Goal: Task Accomplishment & Management: Use online tool/utility

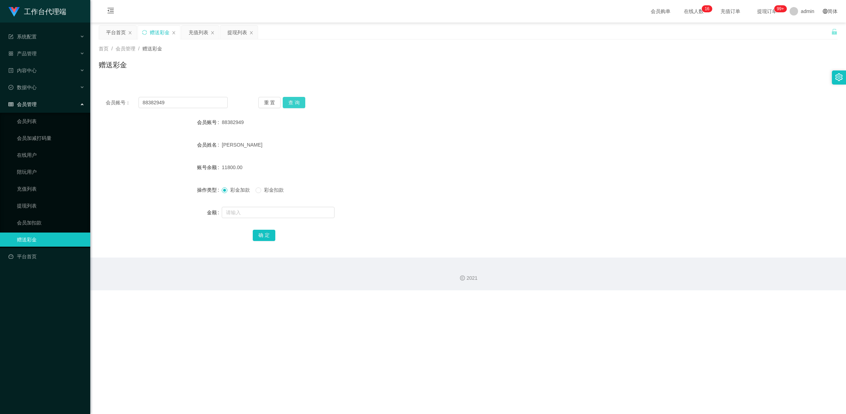
click at [285, 108] on button "查 询" at bounding box center [294, 102] width 23 height 11
drag, startPoint x: 166, startPoint y: 102, endPoint x: 121, endPoint y: 102, distance: 45.8
click at [121, 102] on div "会员账号： 88382949" at bounding box center [167, 102] width 122 height 11
click at [157, 112] on div "会员账号： 88382949 重 置 查 询 会员账号 88382949 会员姓名 [PERSON_NAME] 账号余额 11800.00 操作类型 彩金加款…" at bounding box center [468, 174] width 739 height 168
drag, startPoint x: 170, startPoint y: 101, endPoint x: 134, endPoint y: 95, distance: 36.6
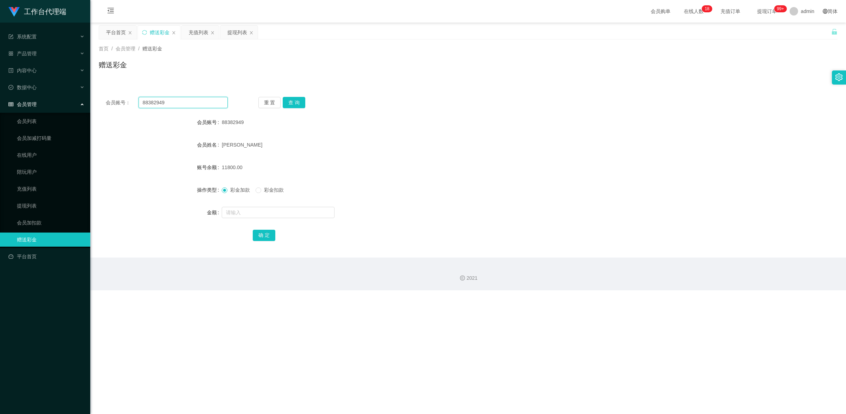
click at [130, 95] on div "会员账号： 88382949 重 置 查 询 会员账号 88382949 会员姓名 [PERSON_NAME] 账号余额 11800.00 操作类型 彩金加款…" at bounding box center [468, 174] width 739 height 168
paste input "steve877"
type input "steve877"
click at [295, 102] on button "查 询" at bounding box center [294, 102] width 23 height 11
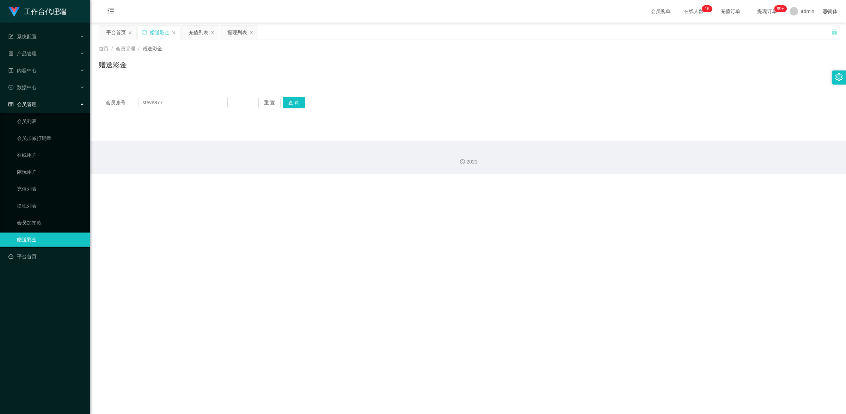
click at [410, 257] on div "工作台代理端 系统配置 产品管理 内容中心 数据中心 会员管理 会员列表 会员加减打码量 在线用户 陪玩用户 充值列表 提现列表 会员加扣款 赠送彩金 平台首…" at bounding box center [423, 207] width 846 height 414
click at [42, 196] on ul "会员列表 会员加减打码量 在线用户 陪玩用户 充值列表 提现列表 会员加扣款 赠送彩金" at bounding box center [45, 180] width 90 height 135
click at [38, 202] on link "提现列表" at bounding box center [51, 206] width 68 height 14
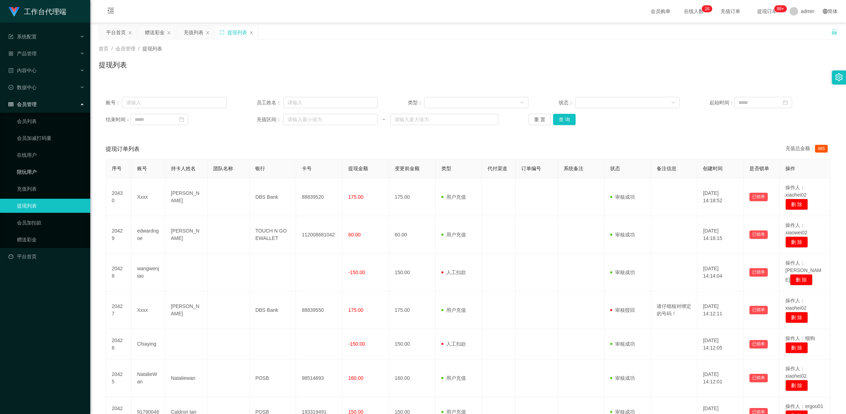
click at [50, 173] on link "陪玩用户" at bounding box center [51, 172] width 68 height 14
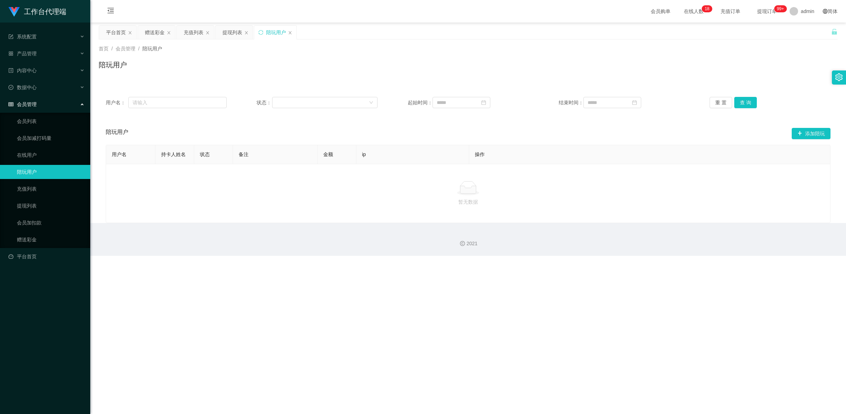
click at [43, 181] on ul "会员列表 会员加减打码量 在线用户 陪玩用户 充值列表 提现列表 会员加扣款 赠送彩金" at bounding box center [45, 180] width 90 height 135
click at [43, 191] on link "充值列表" at bounding box center [51, 189] width 68 height 14
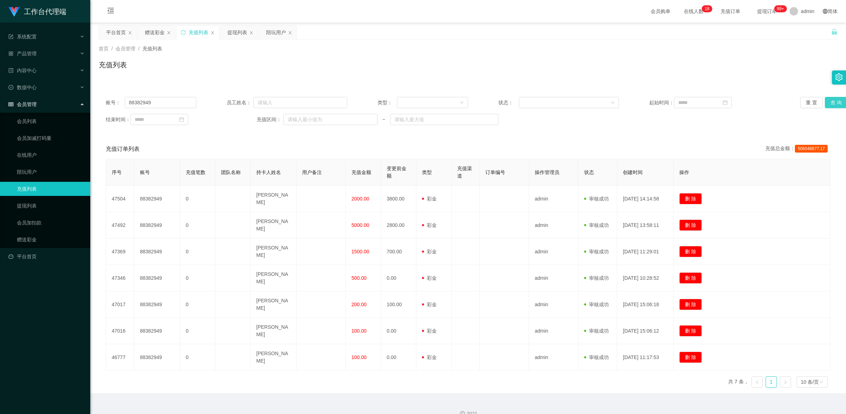
click at [825, 100] on button "查 询" at bounding box center [836, 102] width 23 height 11
drag, startPoint x: 230, startPoint y: 374, endPoint x: 219, endPoint y: 343, distance: 32.3
click at [230, 394] on div "2021" at bounding box center [468, 410] width 756 height 33
click at [45, 235] on link "赠送彩金" at bounding box center [51, 240] width 68 height 14
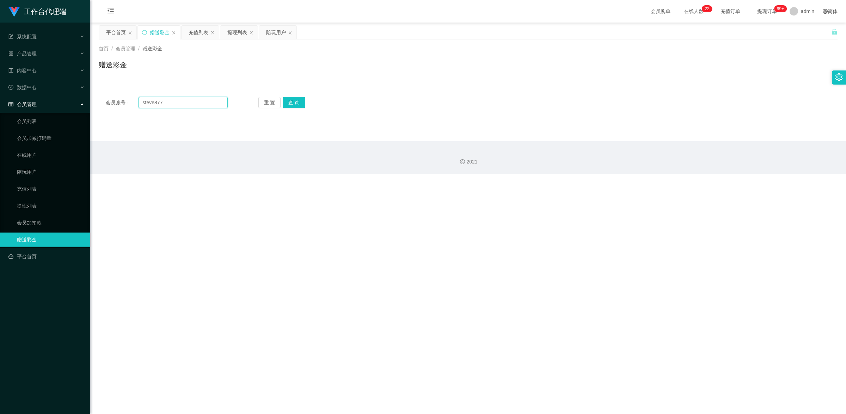
drag, startPoint x: 173, startPoint y: 105, endPoint x: 142, endPoint y: 95, distance: 32.1
click at [142, 95] on div "会员账号： steve877 重 置 查 询 会员账号 88382949 会员姓名 [PERSON_NAME] 账号余额 11800.00 操作类型 彩金加款…" at bounding box center [468, 102] width 739 height 25
paste input "Linsiewchoo"
type input "Linsiewchoo"
click at [295, 97] on button "查 询" at bounding box center [294, 102] width 23 height 11
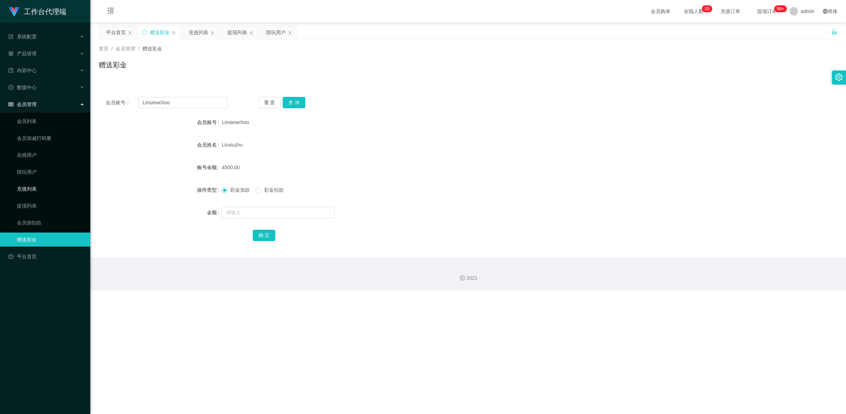
click at [33, 183] on link "充值列表" at bounding box center [51, 189] width 68 height 14
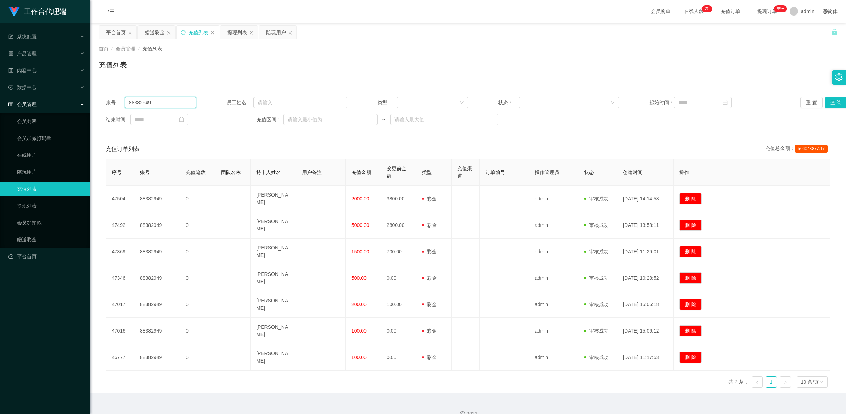
drag, startPoint x: 171, startPoint y: 101, endPoint x: 110, endPoint y: 85, distance: 63.4
click at [110, 85] on div "账号： 88382949 员工姓名： 类型： 状态： 起始时间： 重 置 查 询 结束时间： 充值区间： ~ 充值订单列表 充值总金额： 506048877.…" at bounding box center [468, 237] width 739 height 312
paste input "Linsiewchoo"
type input "Linsiewchoo"
click at [830, 103] on button "查 询" at bounding box center [836, 102] width 23 height 11
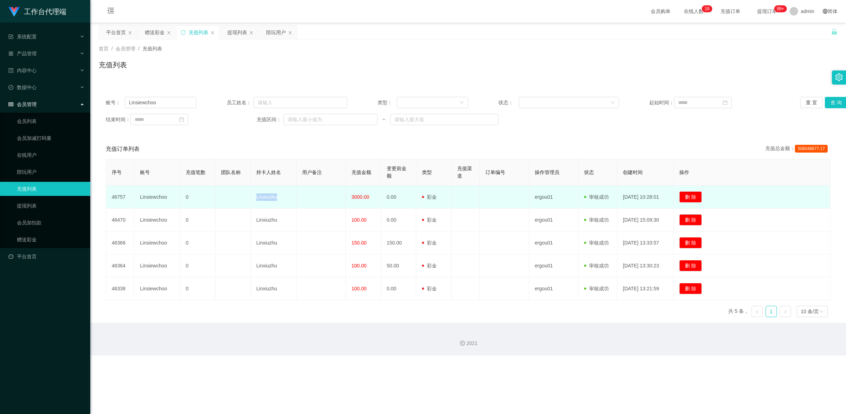
drag, startPoint x: 280, startPoint y: 195, endPoint x: 251, endPoint y: 193, distance: 29.0
click at [251, 193] on td "Linxiuzhu" at bounding box center [274, 197] width 46 height 23
copy td "Linxiuzhu"
click at [329, 203] on td at bounding box center [321, 197] width 49 height 23
drag, startPoint x: 351, startPoint y: 195, endPoint x: 376, endPoint y: 200, distance: 24.8
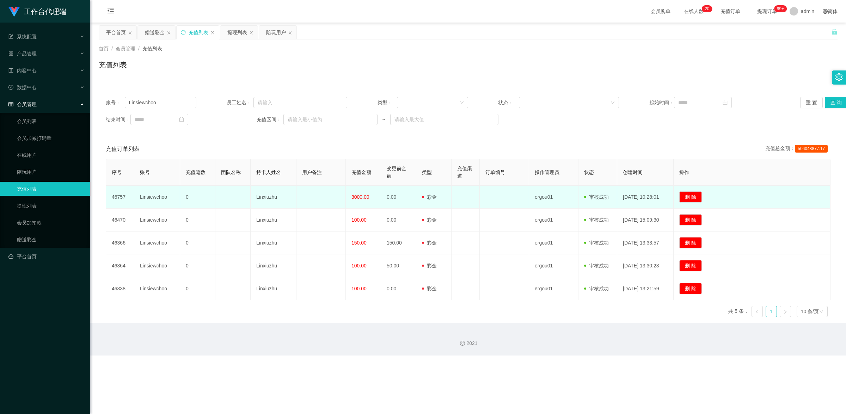
click at [376, 200] on td "3000.00" at bounding box center [363, 197] width 35 height 23
copy span "3000.00"
click at [373, 205] on td "3000.00" at bounding box center [363, 197] width 35 height 23
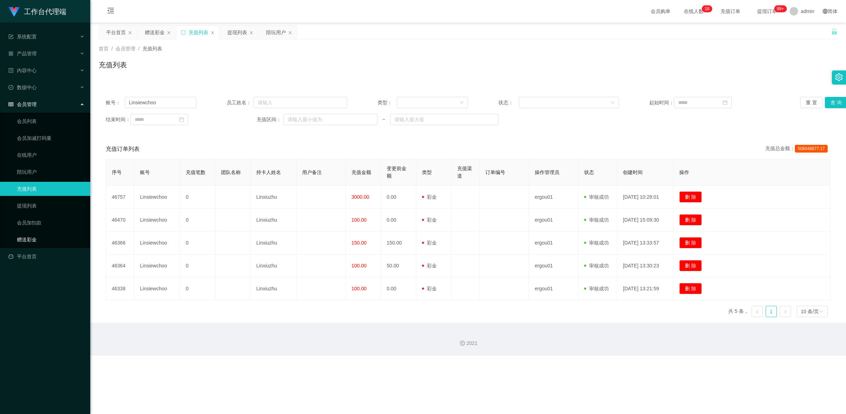
click at [39, 240] on link "赠送彩金" at bounding box center [51, 240] width 68 height 14
